Goal: Transaction & Acquisition: Purchase product/service

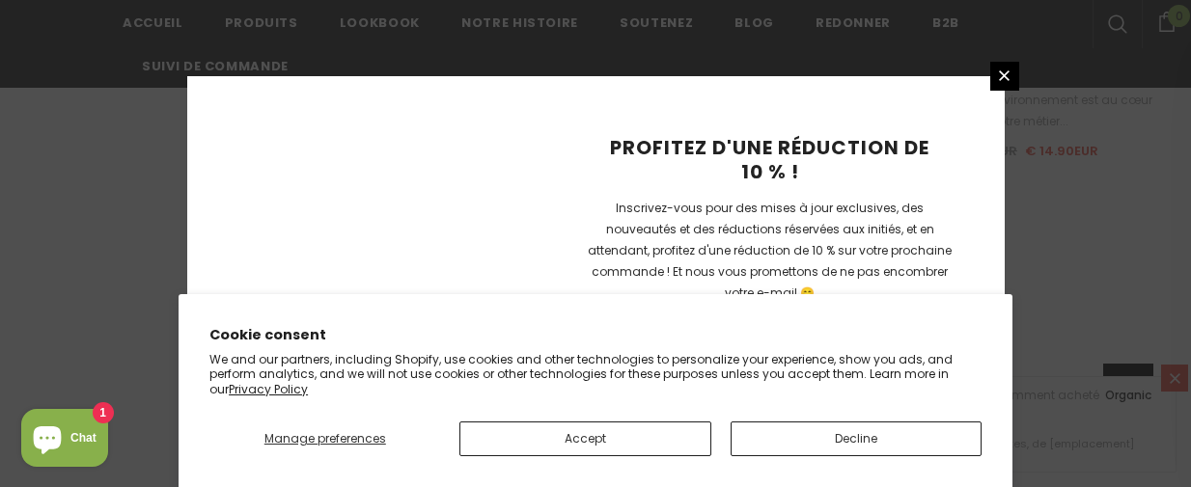
scroll to position [3525, 0]
